Goal: Task Accomplishment & Management: Complete application form

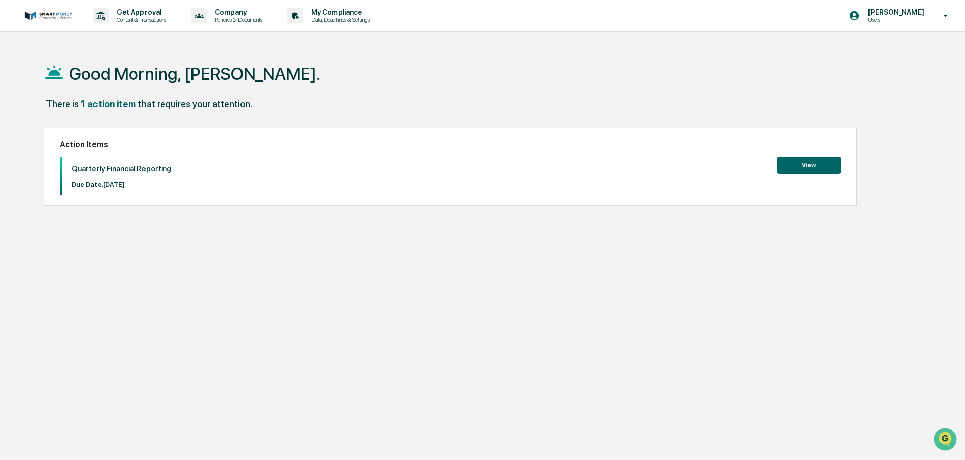
click at [809, 170] on button "View" at bounding box center [808, 165] width 65 height 17
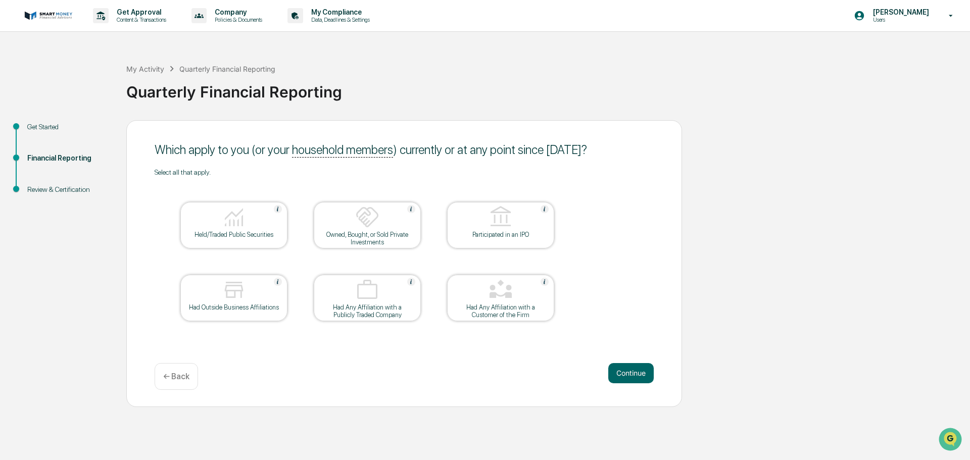
click at [224, 238] on div "Held/Traded Public Securities" at bounding box center [233, 225] width 107 height 46
click at [643, 378] on button "Continue" at bounding box center [630, 373] width 45 height 20
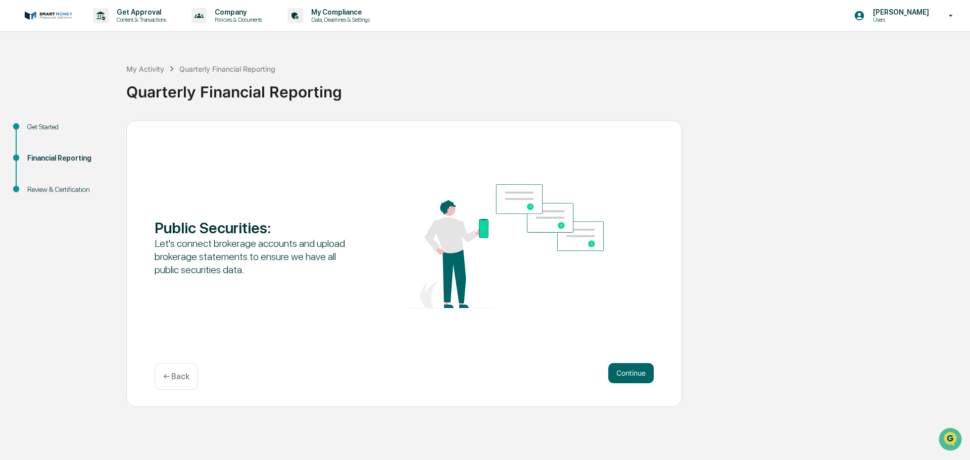
click at [638, 376] on button "Continue" at bounding box center [630, 373] width 45 height 20
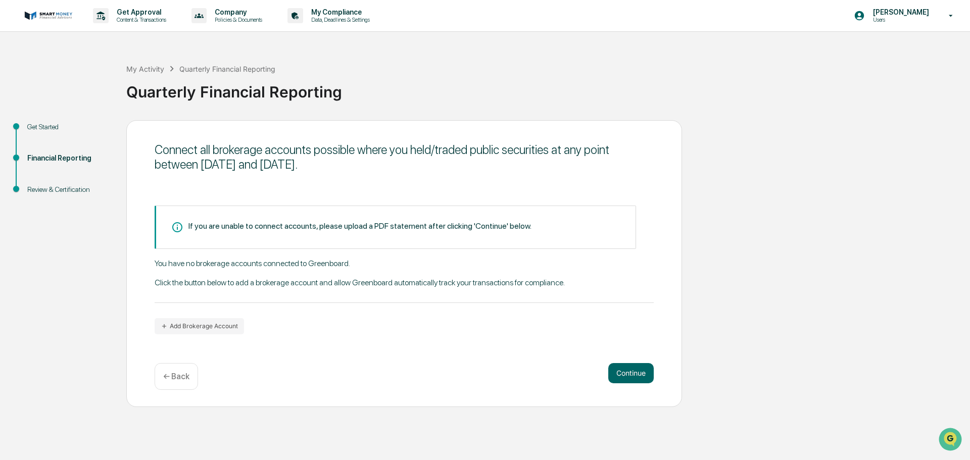
click at [172, 324] on button "Add Brokerage Account" at bounding box center [199, 326] width 89 height 16
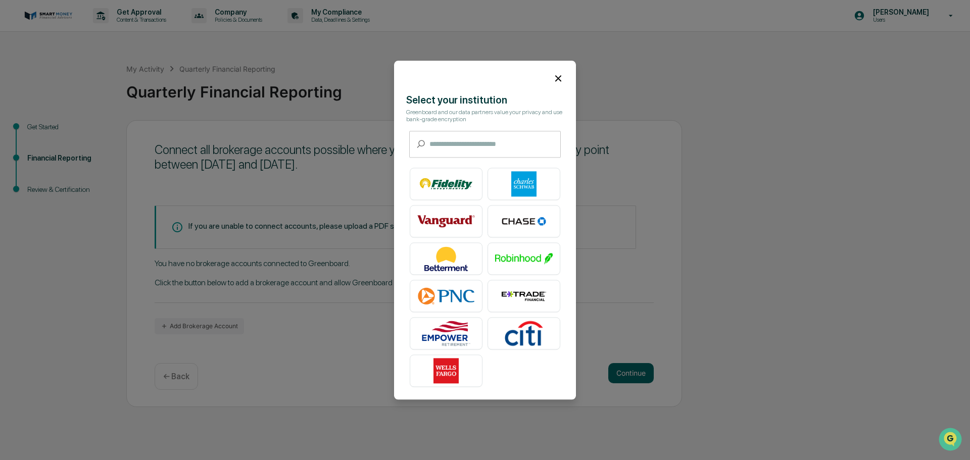
click at [515, 181] on img at bounding box center [524, 183] width 58 height 25
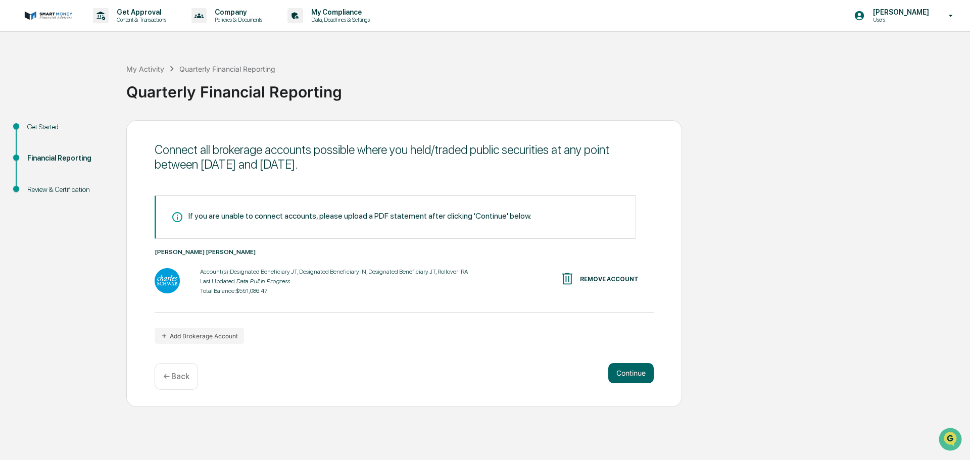
click at [629, 378] on button "Continue" at bounding box center [630, 373] width 45 height 20
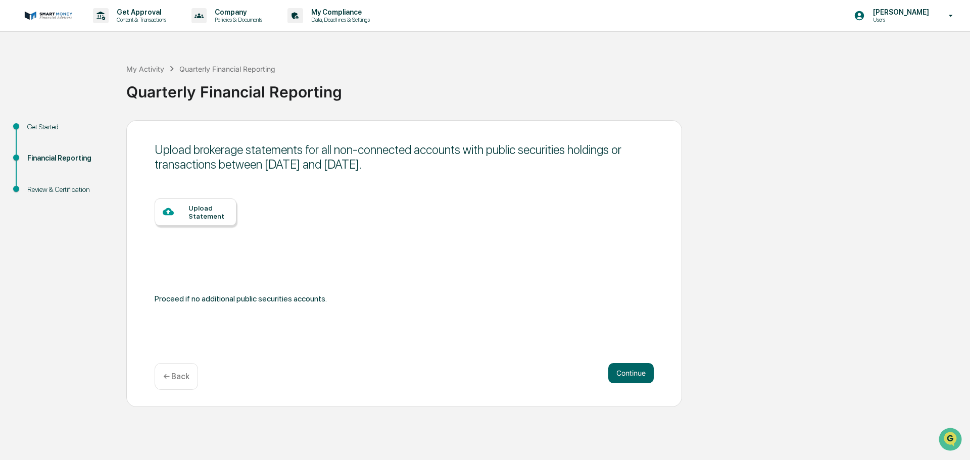
click at [629, 378] on button "Continue" at bounding box center [630, 373] width 45 height 20
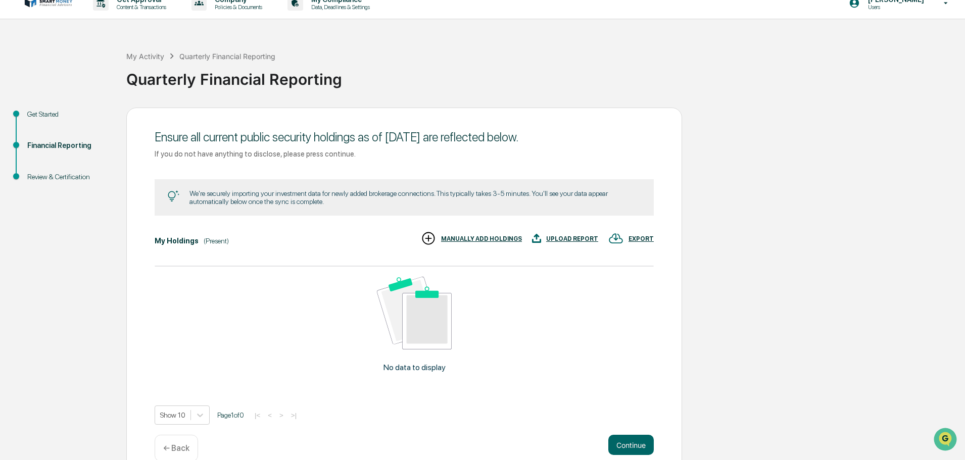
scroll to position [31, 0]
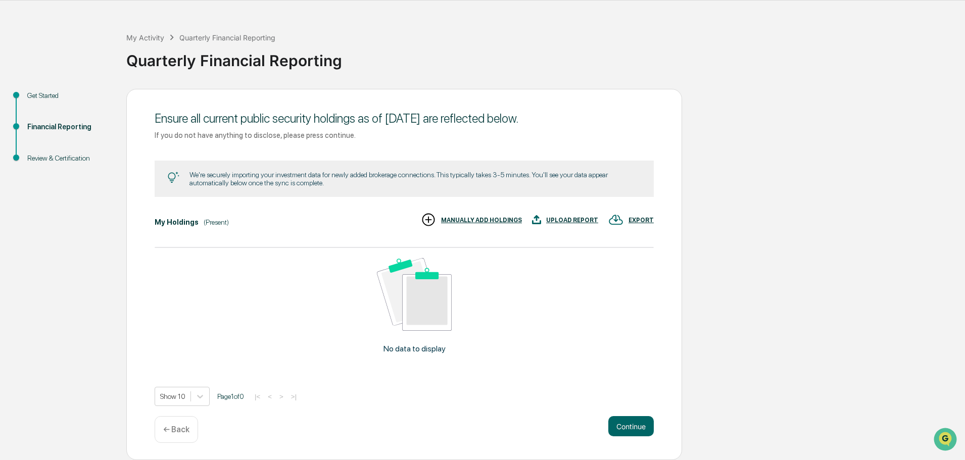
click at [628, 424] on button "Continue" at bounding box center [630, 426] width 45 height 20
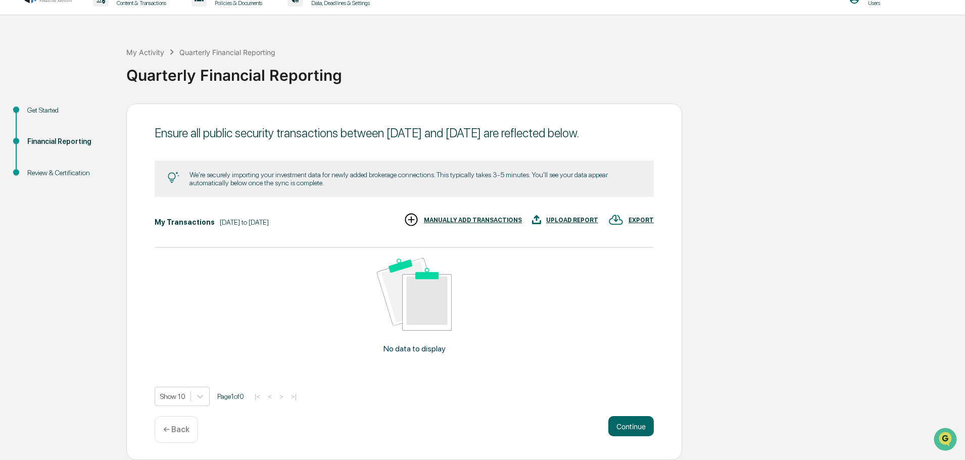
click at [625, 431] on button "Continue" at bounding box center [630, 426] width 45 height 20
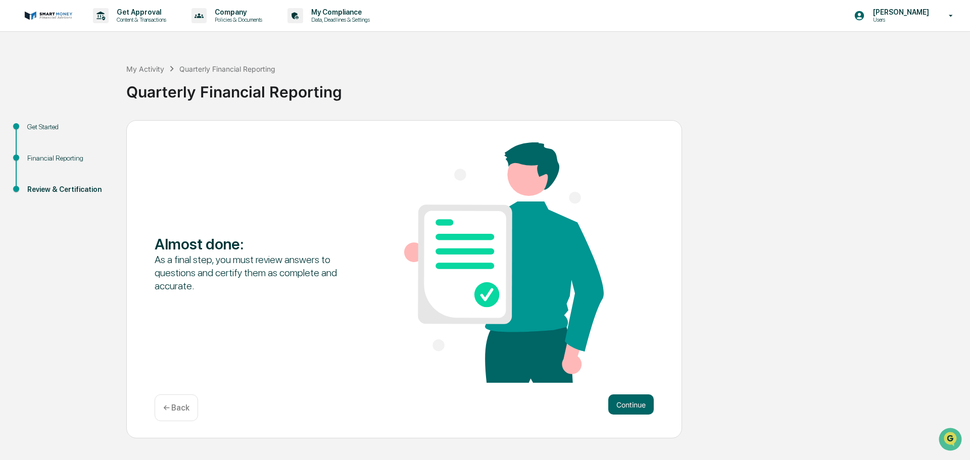
click at [635, 400] on button "Continue" at bounding box center [630, 404] width 45 height 20
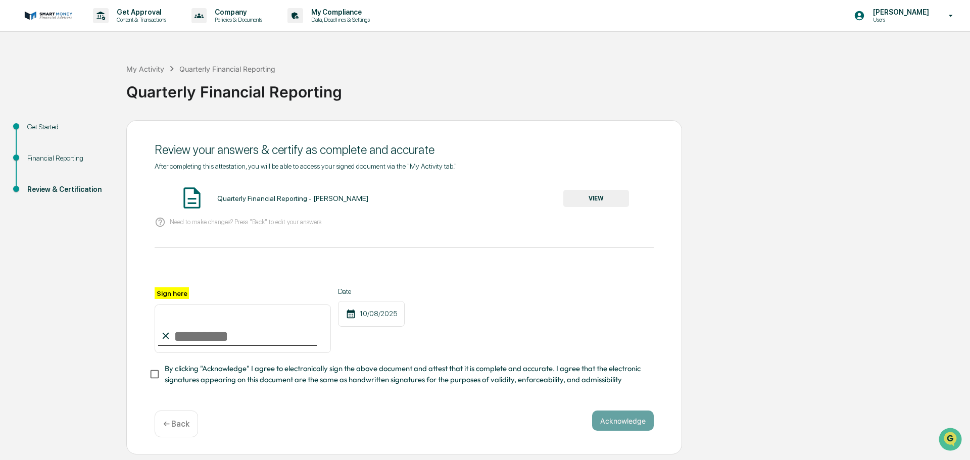
click at [598, 201] on button "VIEW" at bounding box center [596, 198] width 66 height 17
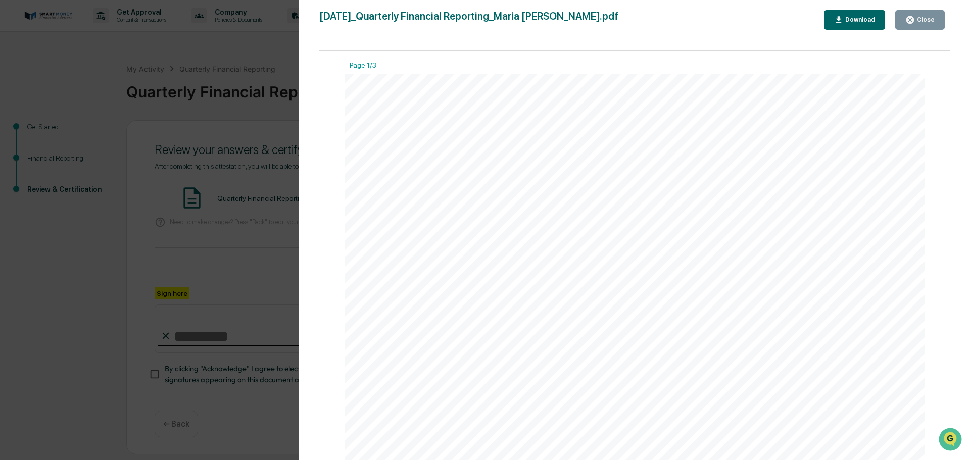
click at [921, 25] on button "Close" at bounding box center [919, 20] width 49 height 20
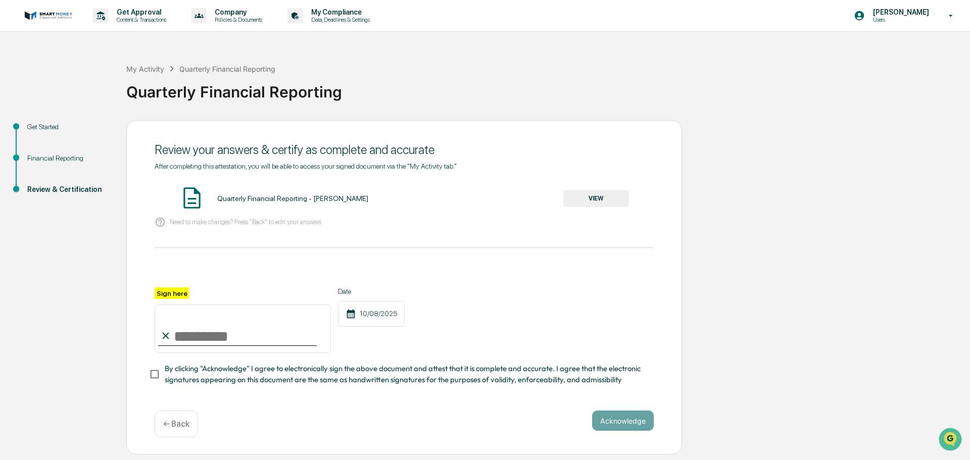
click at [191, 322] on input "Sign here" at bounding box center [243, 329] width 176 height 48
type input "**********"
click at [638, 426] on button "Acknowledge" at bounding box center [623, 421] width 62 height 20
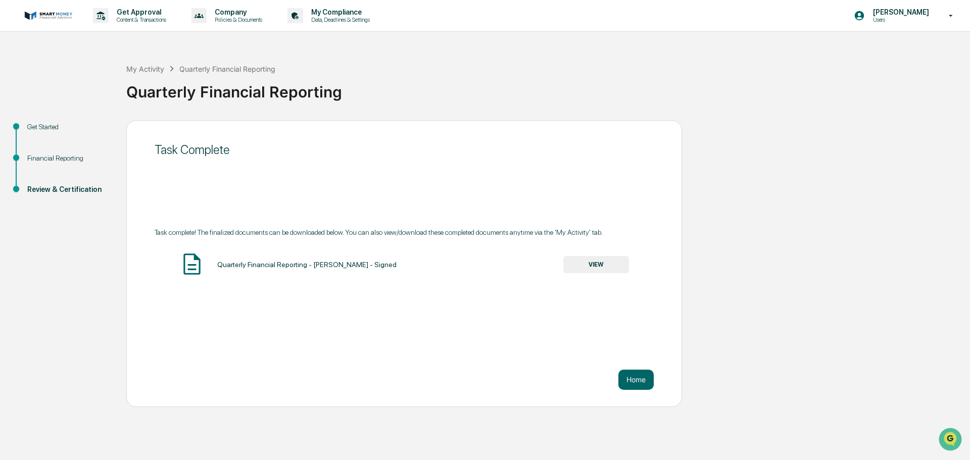
click at [640, 384] on button "Home" at bounding box center [635, 380] width 35 height 20
